Goal: Book appointment/travel/reservation

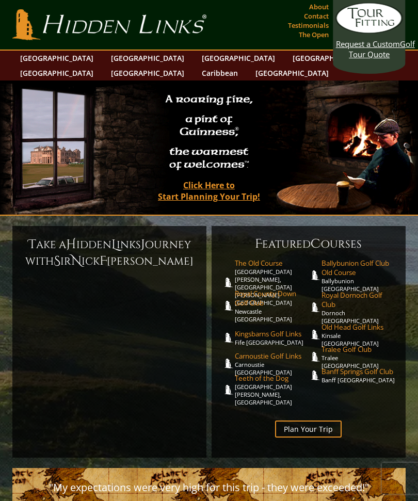
click at [272, 258] on span "The Old Course" at bounding box center [272, 262] width 74 height 9
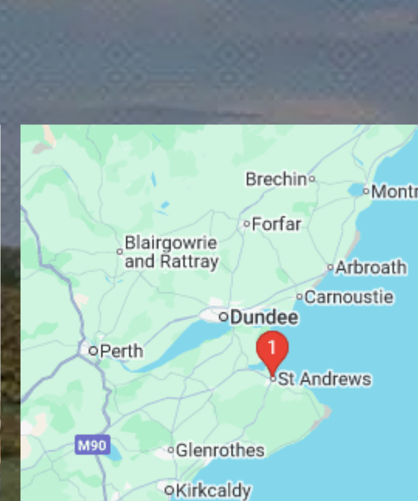
click at [278, 174] on img at bounding box center [341, 237] width 127 height 127
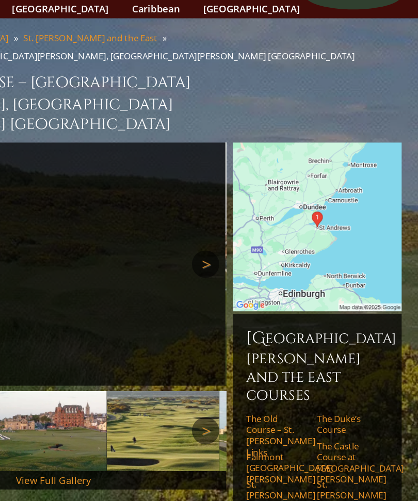
click at [288, 428] on link "St. Andrews Ladies’ Putting Club" at bounding box center [311, 445] width 47 height 34
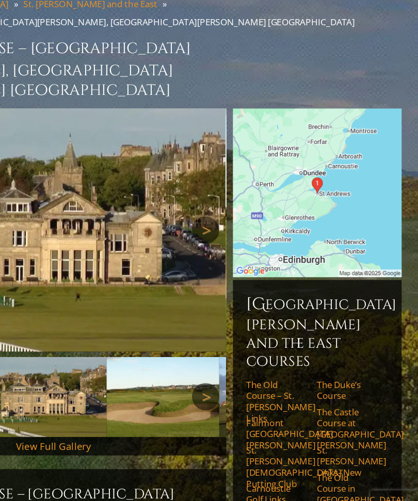
click at [278, 174] on img at bounding box center [341, 237] width 127 height 127
